Goal: Navigation & Orientation: Locate item on page

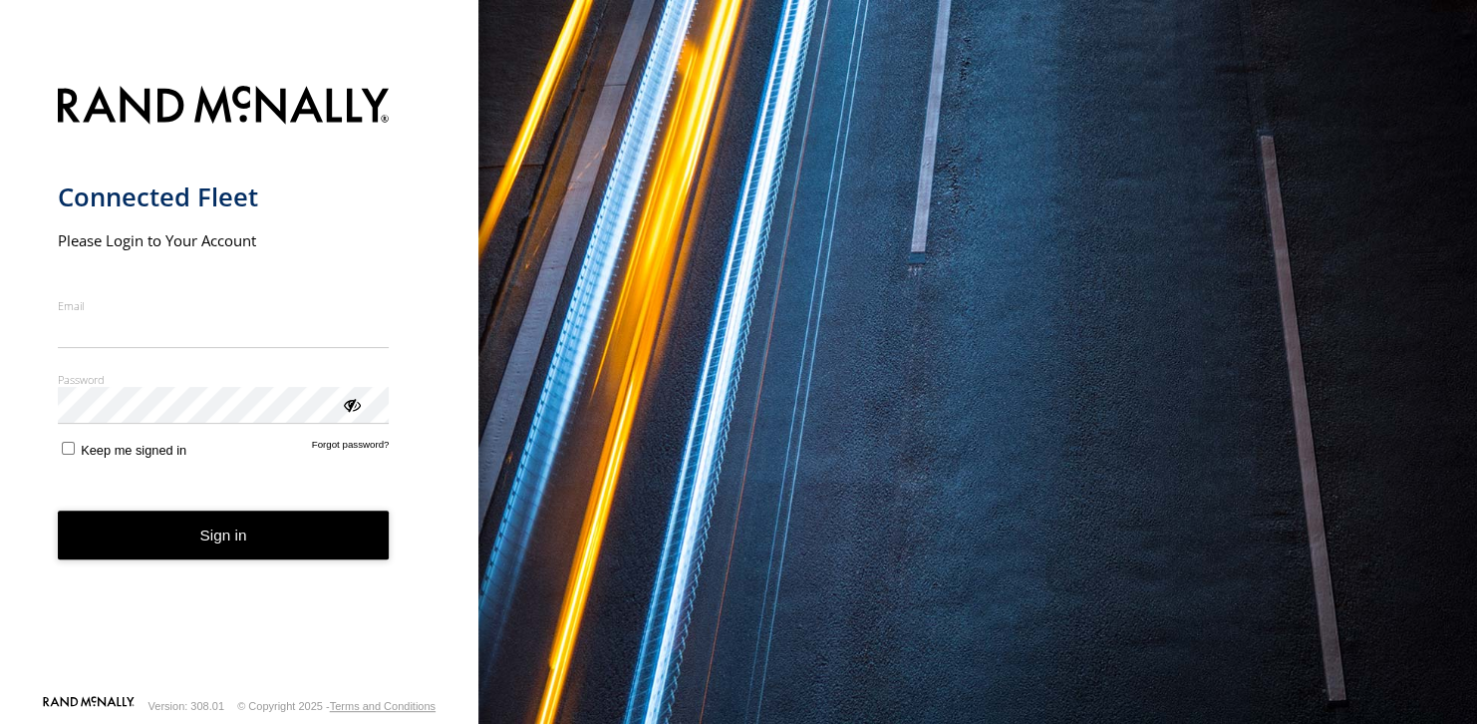
type input "**********"
click at [227, 545] on button "Sign in" at bounding box center [224, 534] width 332 height 49
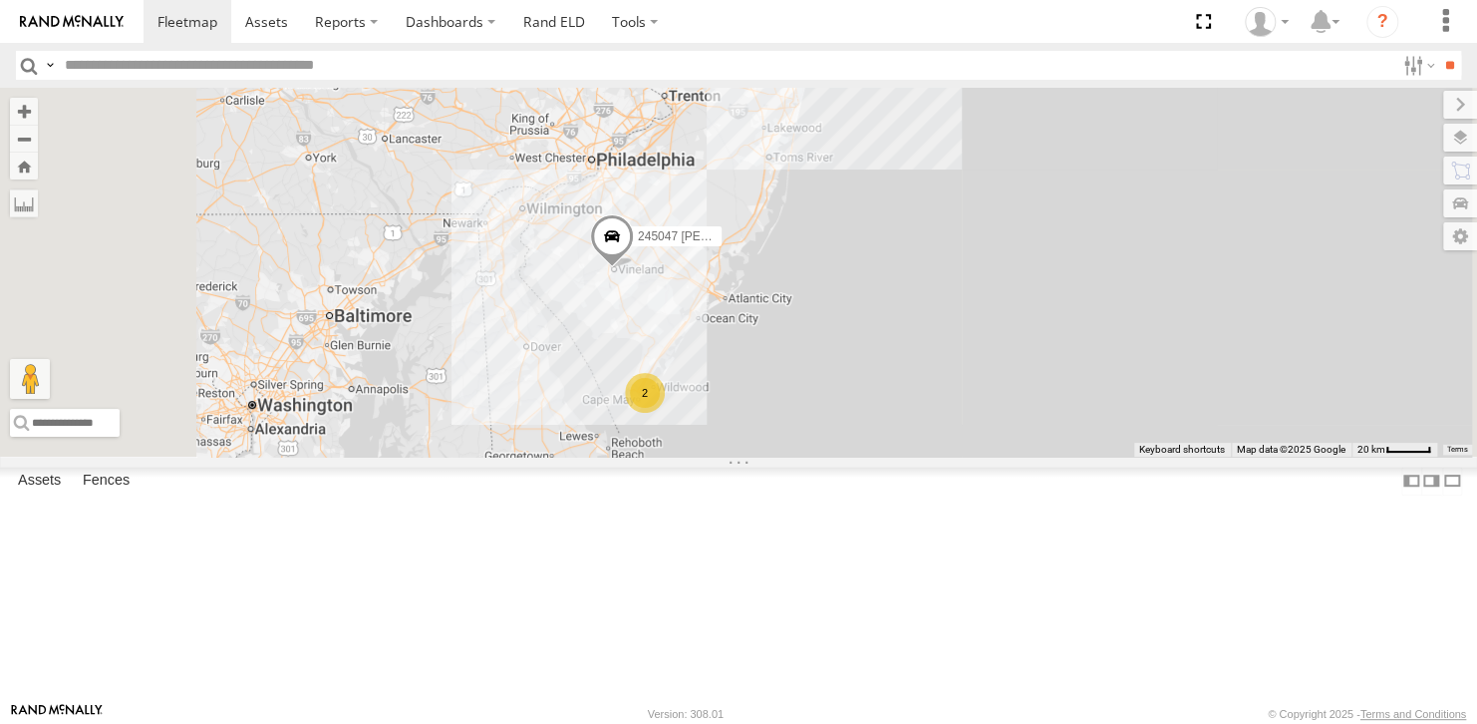
click at [634, 268] on span at bounding box center [612, 241] width 44 height 54
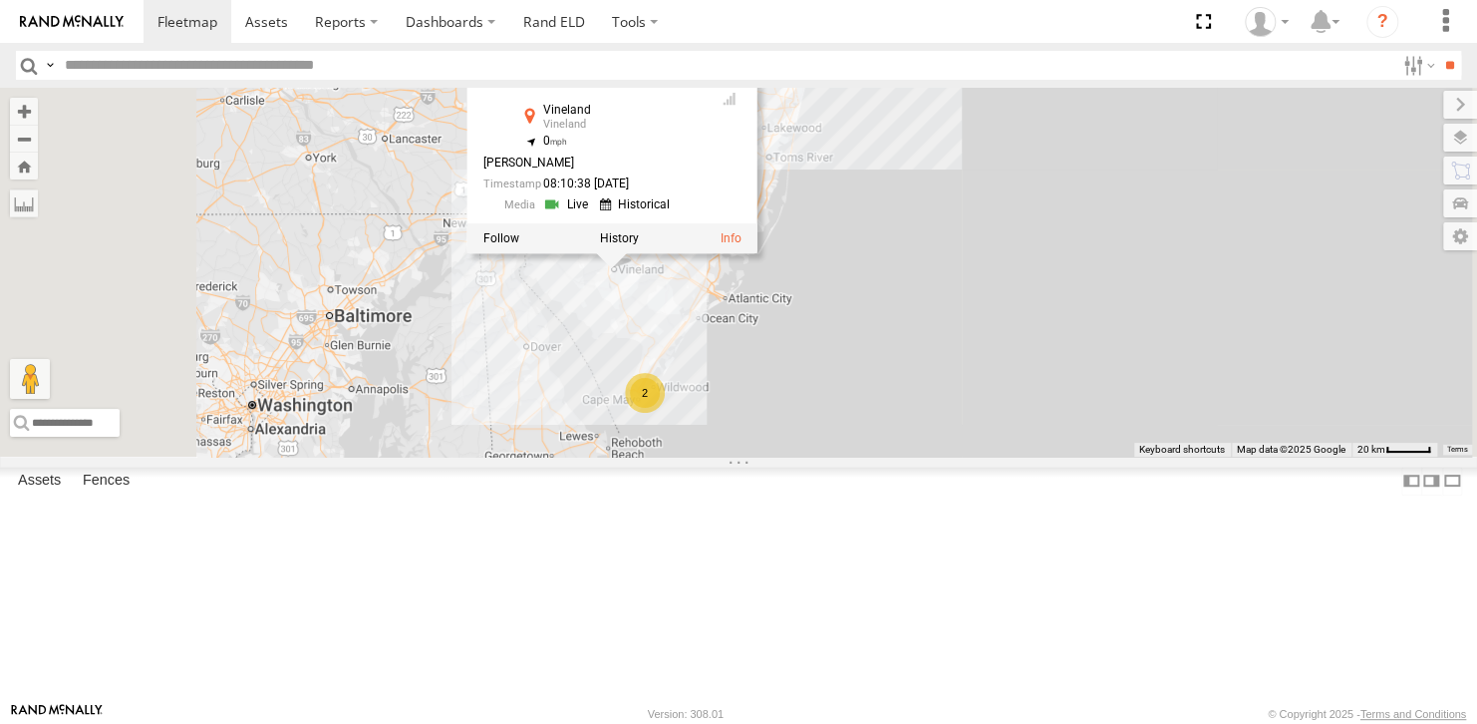
click at [929, 439] on div "468334 [PERSON_NAME] 245047 [PERSON_NAME] 245048 [PERSON_NAME] 2 245047 [PERSON…" at bounding box center [738, 272] width 1477 height 368
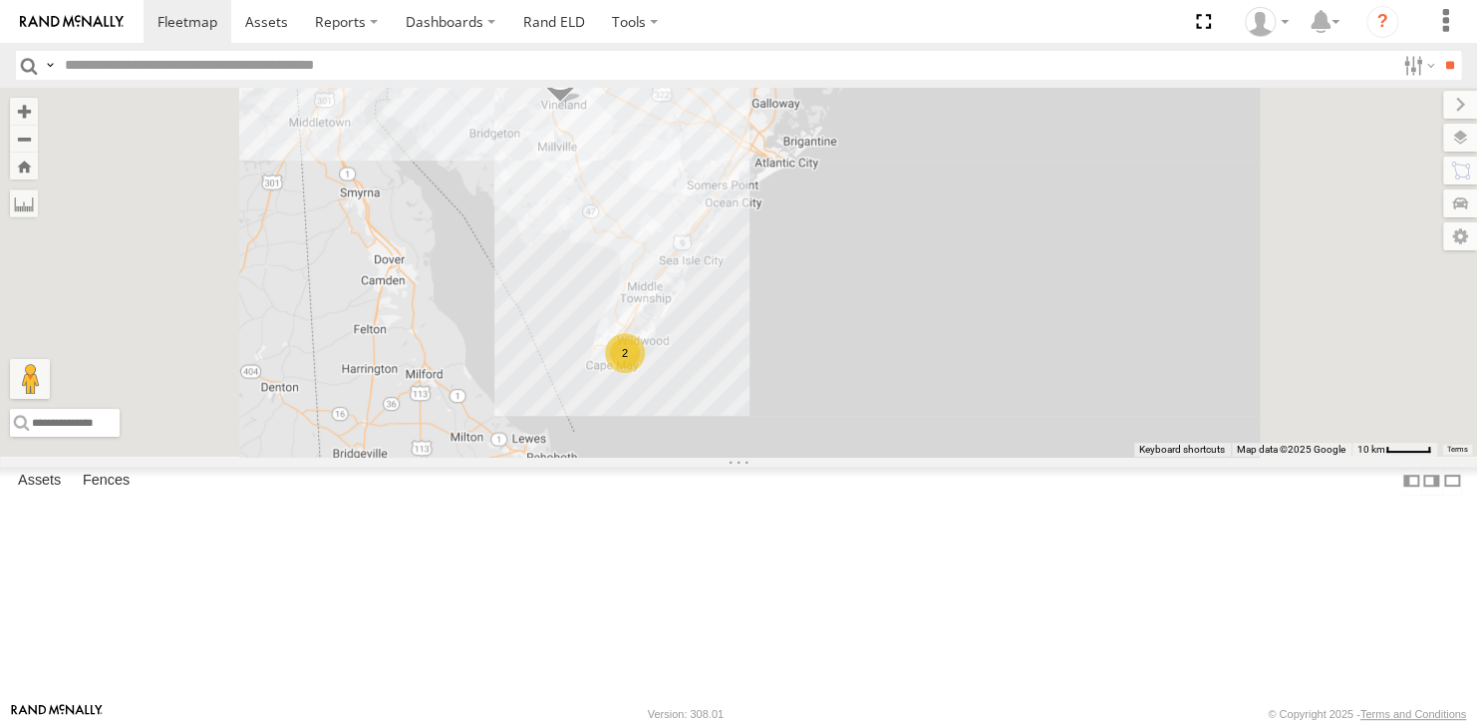
drag, startPoint x: 833, startPoint y: 493, endPoint x: 829, endPoint y: 367, distance: 126.7
click at [829, 367] on div "468334 [PERSON_NAME] 245047 [PERSON_NAME] 245048 [PERSON_NAME] 2" at bounding box center [738, 272] width 1477 height 368
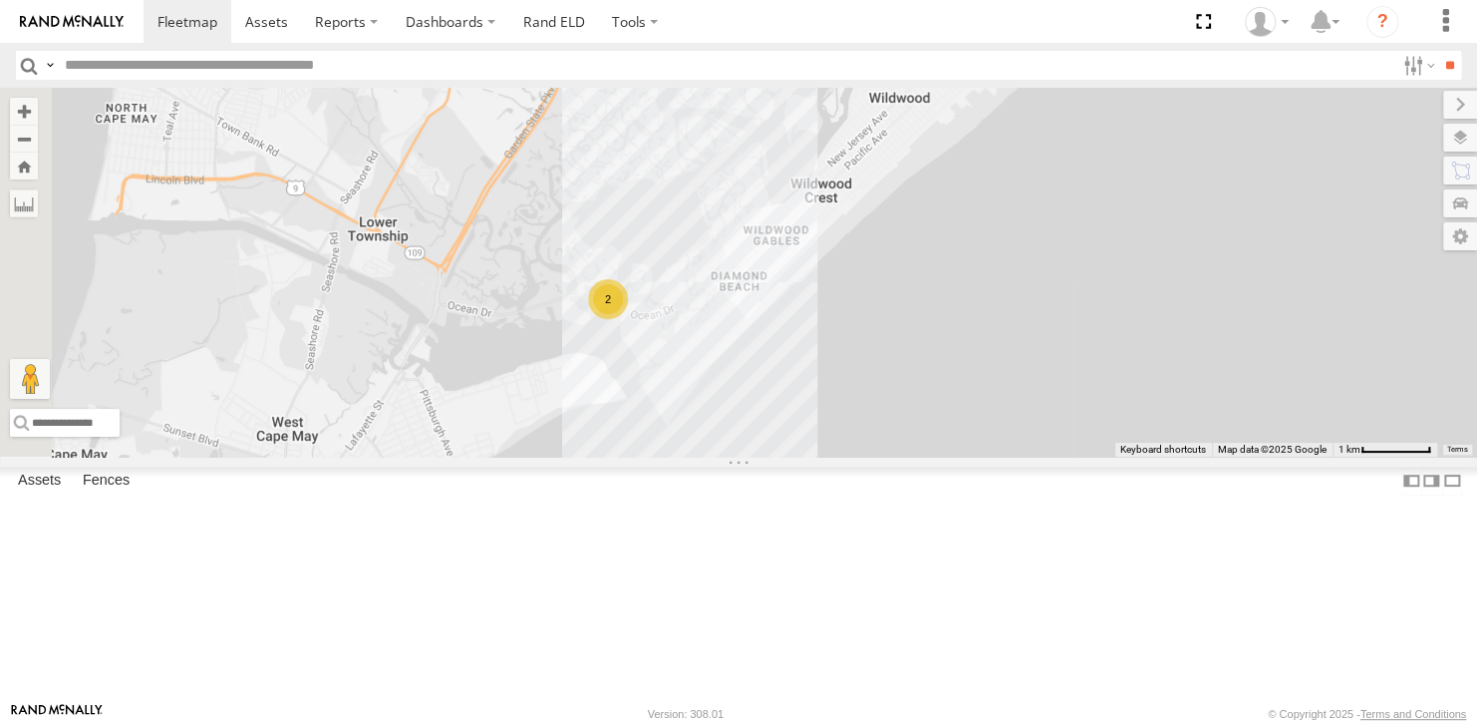
drag, startPoint x: 758, startPoint y: 343, endPoint x: 868, endPoint y: 536, distance: 222.8
click at [868, 456] on div "468334 [PERSON_NAME] 245047 [PERSON_NAME] 245048 [PERSON_NAME] 2" at bounding box center [738, 272] width 1477 height 368
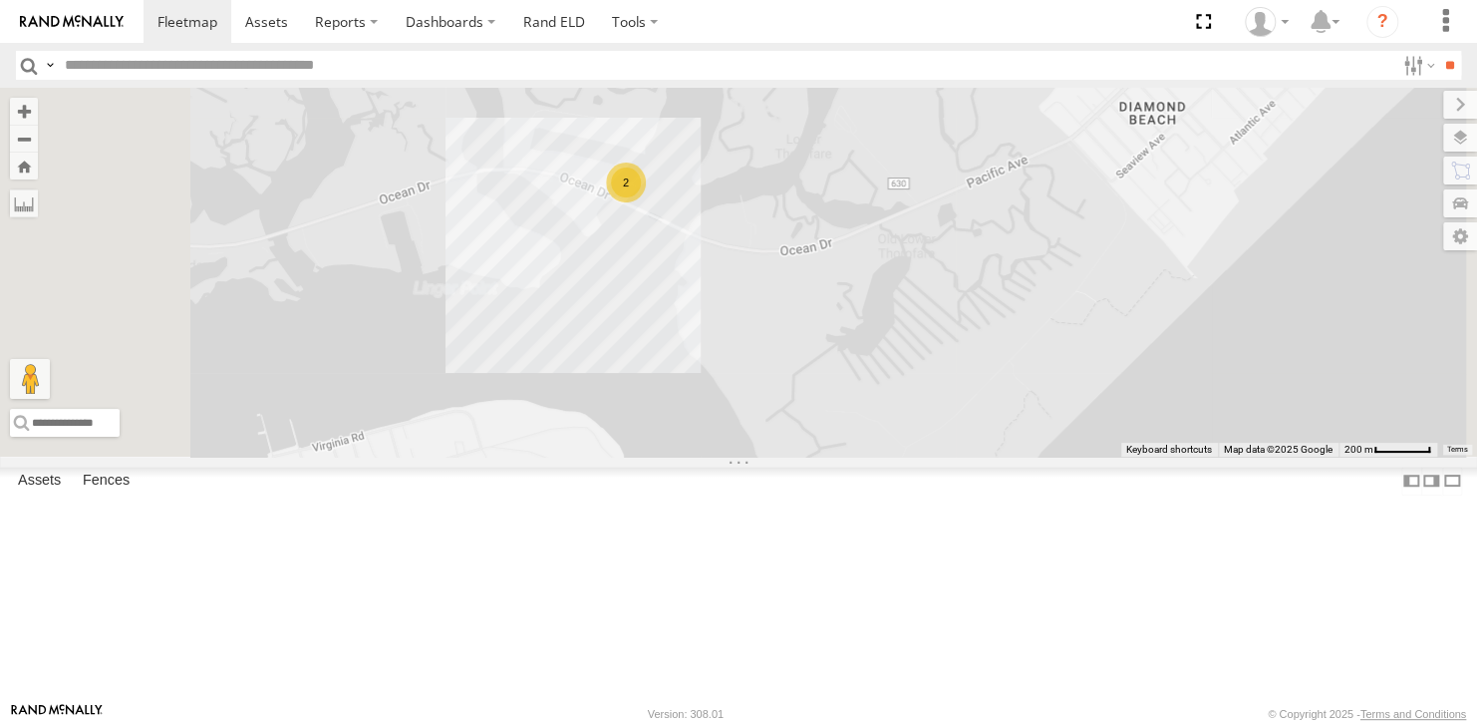
drag, startPoint x: 843, startPoint y: 366, endPoint x: 890, endPoint y: 577, distance: 216.5
click at [890, 456] on div "468334 [PERSON_NAME] 245047 [PERSON_NAME] 245048 [PERSON_NAME] 2" at bounding box center [738, 272] width 1477 height 368
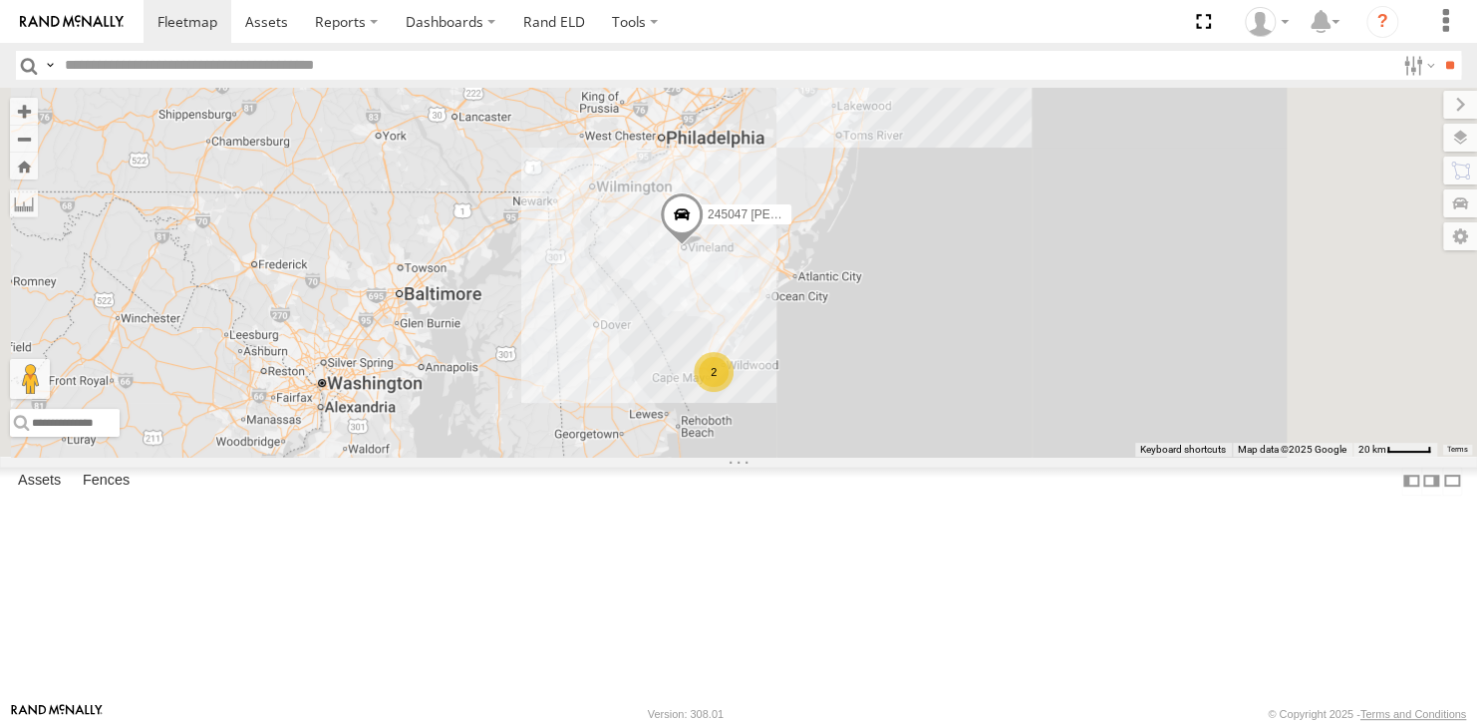
drag, startPoint x: 1019, startPoint y: 363, endPoint x: 920, endPoint y: 492, distance: 162.9
click at [920, 456] on div "468334 [PERSON_NAME] 245047 [PERSON_NAME] 245048 [PERSON_NAME] 2" at bounding box center [738, 272] width 1477 height 368
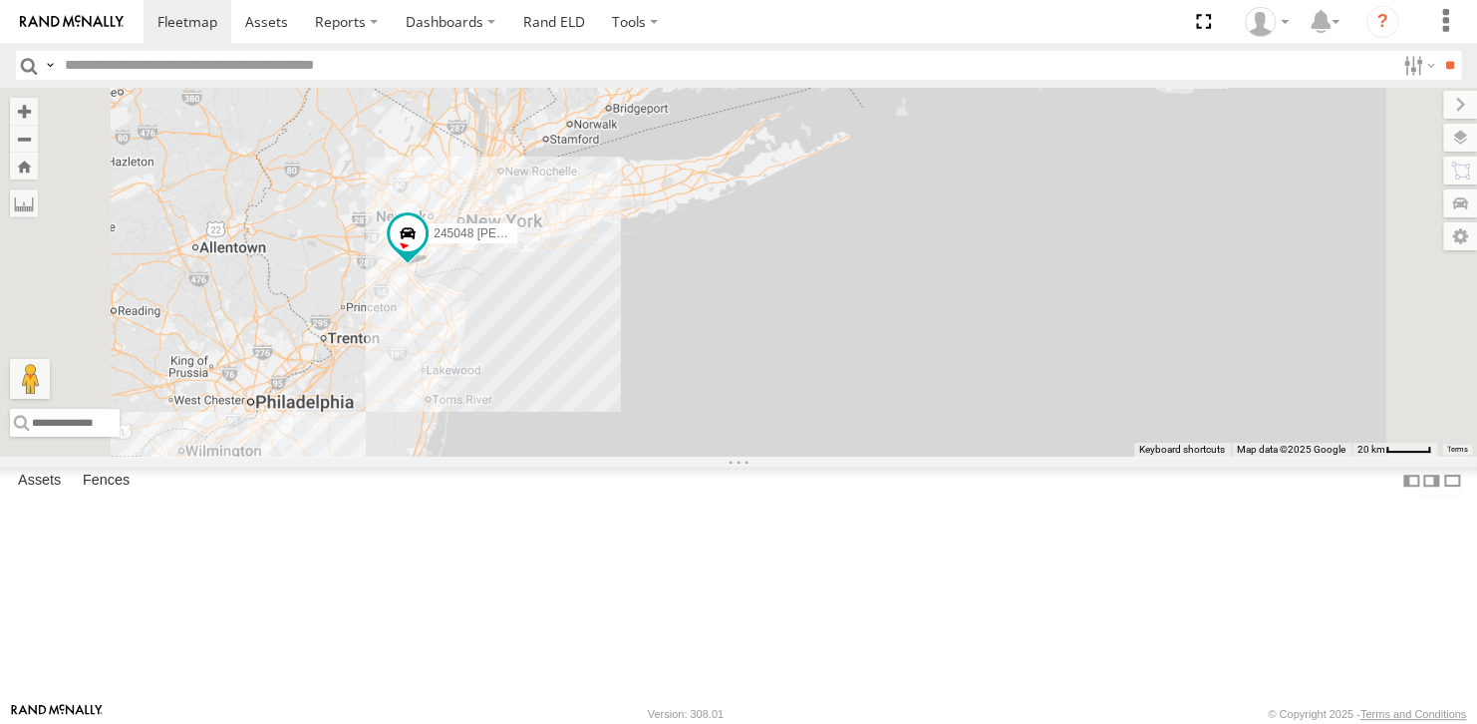
drag, startPoint x: 1106, startPoint y: 458, endPoint x: 1022, endPoint y: 555, distance: 128.7
click at [1022, 456] on div "468334 [PERSON_NAME] 245047 [PERSON_NAME] 245048 [PERSON_NAME] 2 2" at bounding box center [738, 272] width 1477 height 368
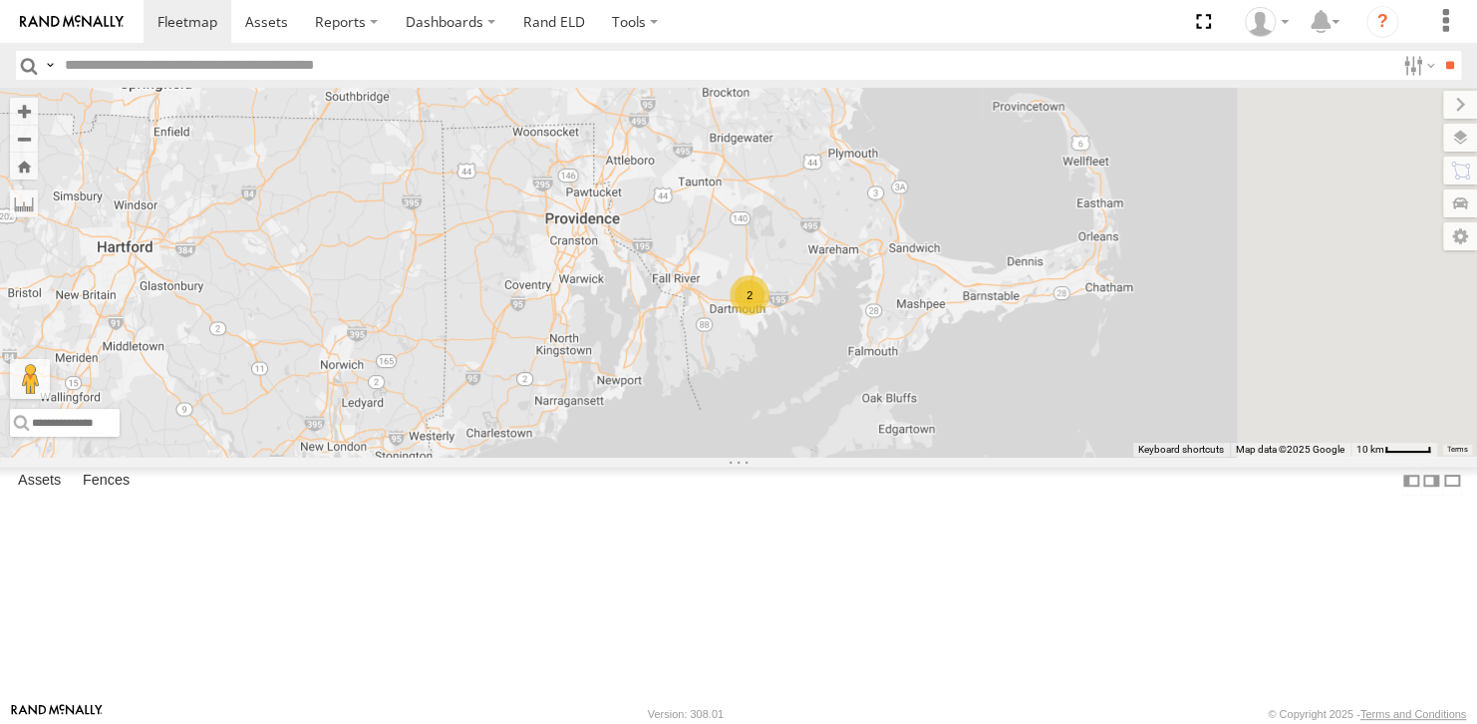
drag, startPoint x: 1042, startPoint y: 470, endPoint x: 1029, endPoint y: 516, distance: 48.6
click at [1029, 456] on div "468334 [PERSON_NAME] 245047 [PERSON_NAME] 245048 [PERSON_NAME] 2" at bounding box center [738, 272] width 1477 height 368
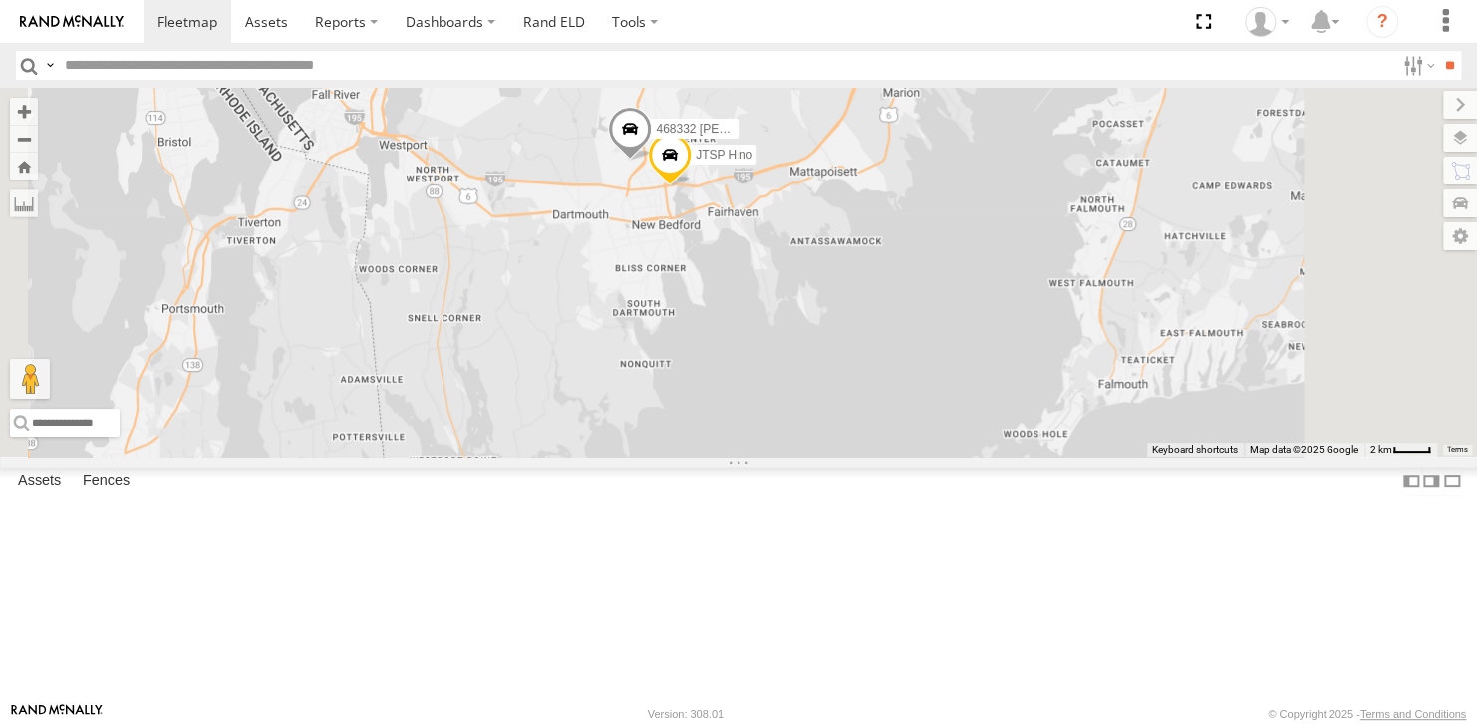
drag, startPoint x: 950, startPoint y: 443, endPoint x: 959, endPoint y: 497, distance: 55.6
click at [959, 456] on div "468334 [PERSON_NAME] 245047 [PERSON_NAME] 245048 [PERSON_NAME] 468332 [PERSON_N…" at bounding box center [738, 272] width 1477 height 368
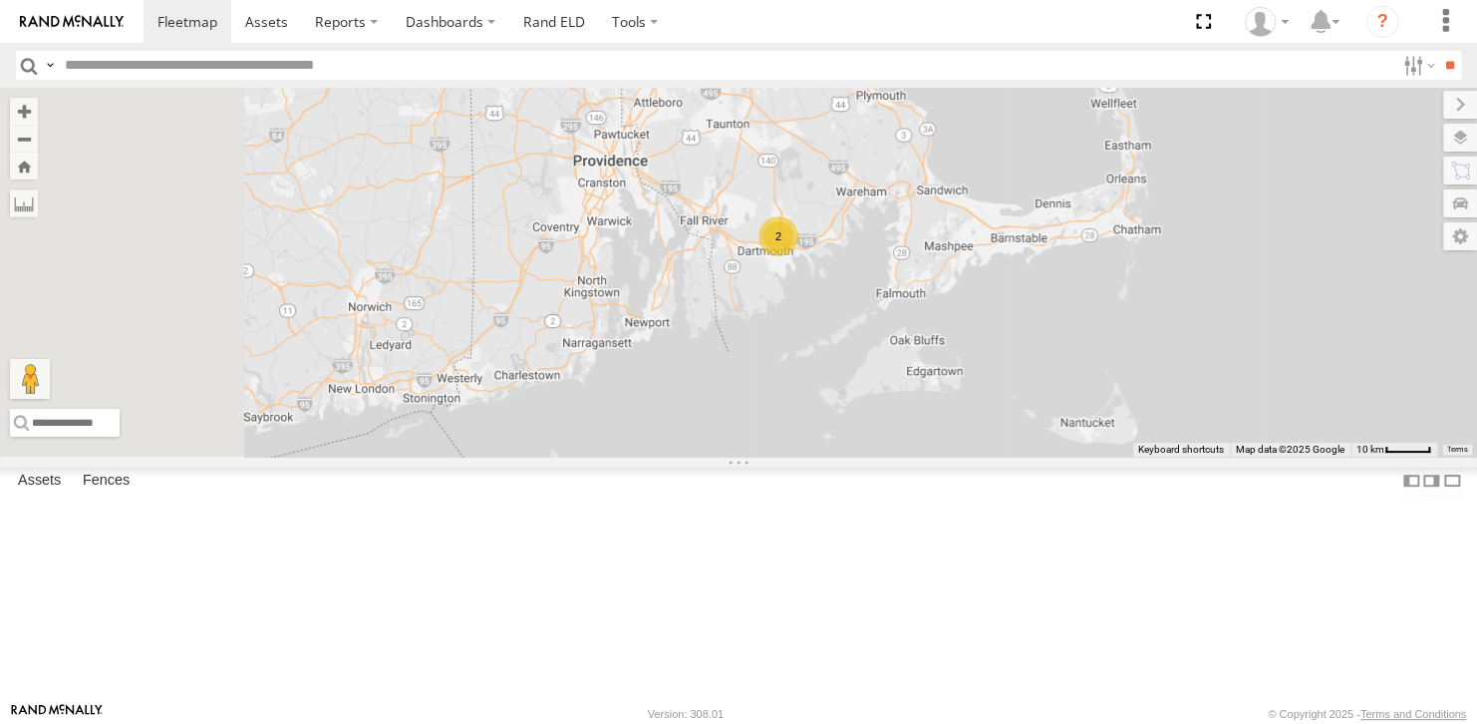
drag, startPoint x: 763, startPoint y: 517, endPoint x: 958, endPoint y: 440, distance: 210.3
click at [963, 435] on div "468334 [PERSON_NAME] 245047 [PERSON_NAME] 245048 [PERSON_NAME] 2" at bounding box center [738, 272] width 1477 height 368
